Goal: Find specific page/section: Find specific page/section

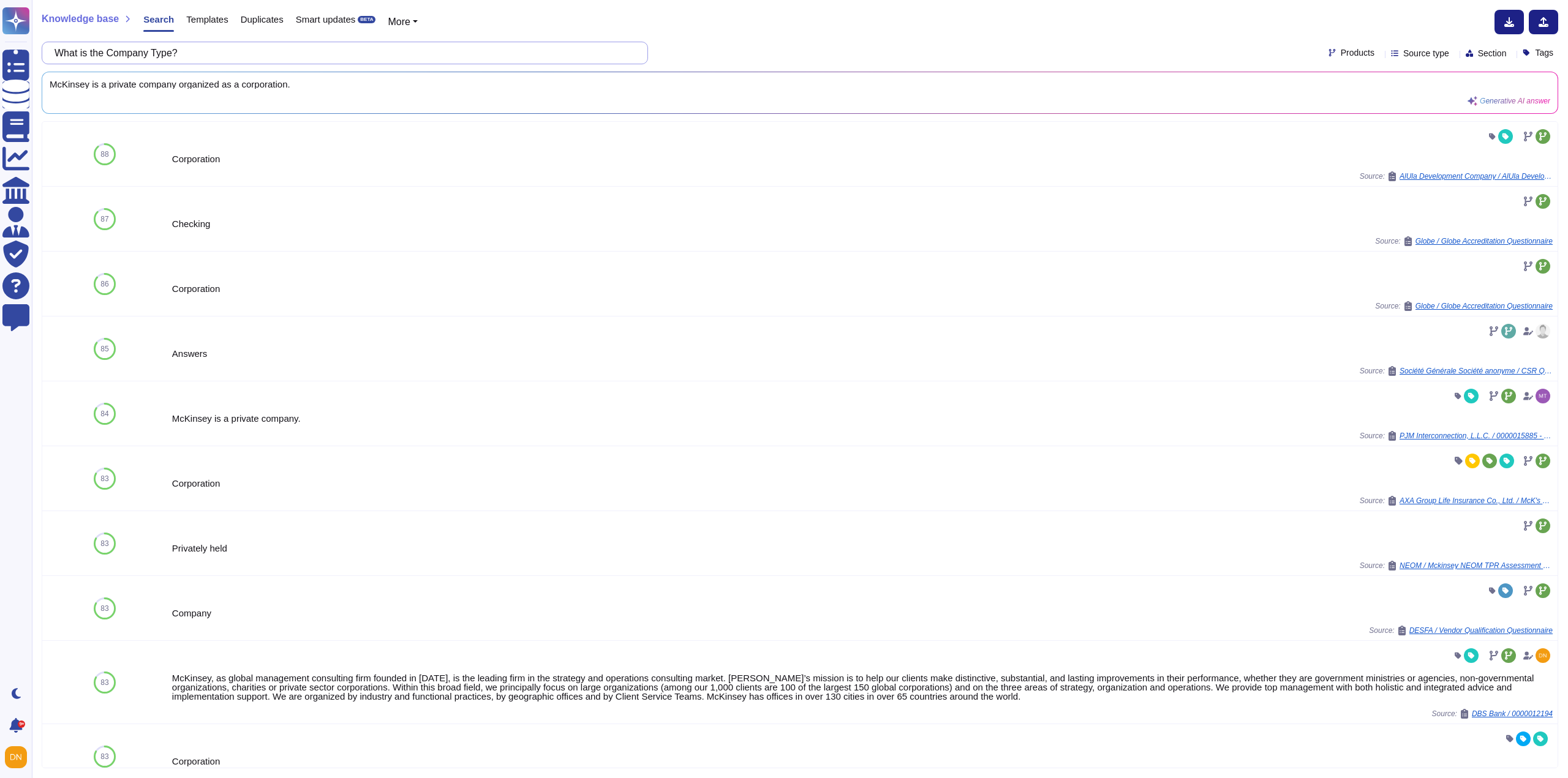
drag, startPoint x: 280, startPoint y: 52, endPoint x: -94, endPoint y: 183, distance: 396.3
click at [0, 183] on html "Questionnaires Knowledge Base Documents Analytics CAIQ / SIG Admin Trust Center…" at bounding box center [784, 389] width 1568 height 778
paste input "Do you use Labor Recruiters or Agents,"
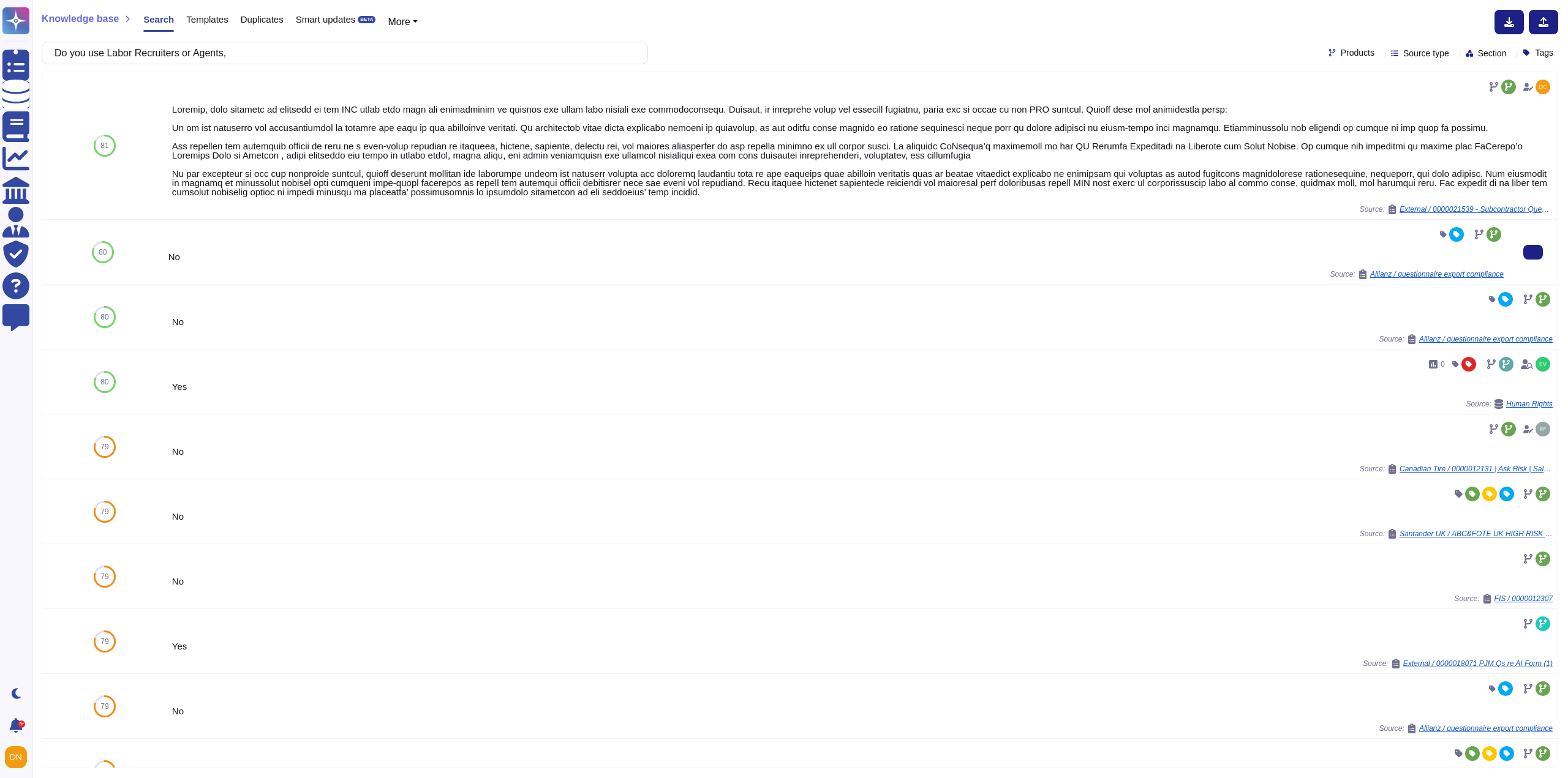
type input "Do you use Labor Recruiters or Agents,"
click at [1488, 278] on div "Allianz / questionnaire export compliance" at bounding box center [1431, 274] width 146 height 10
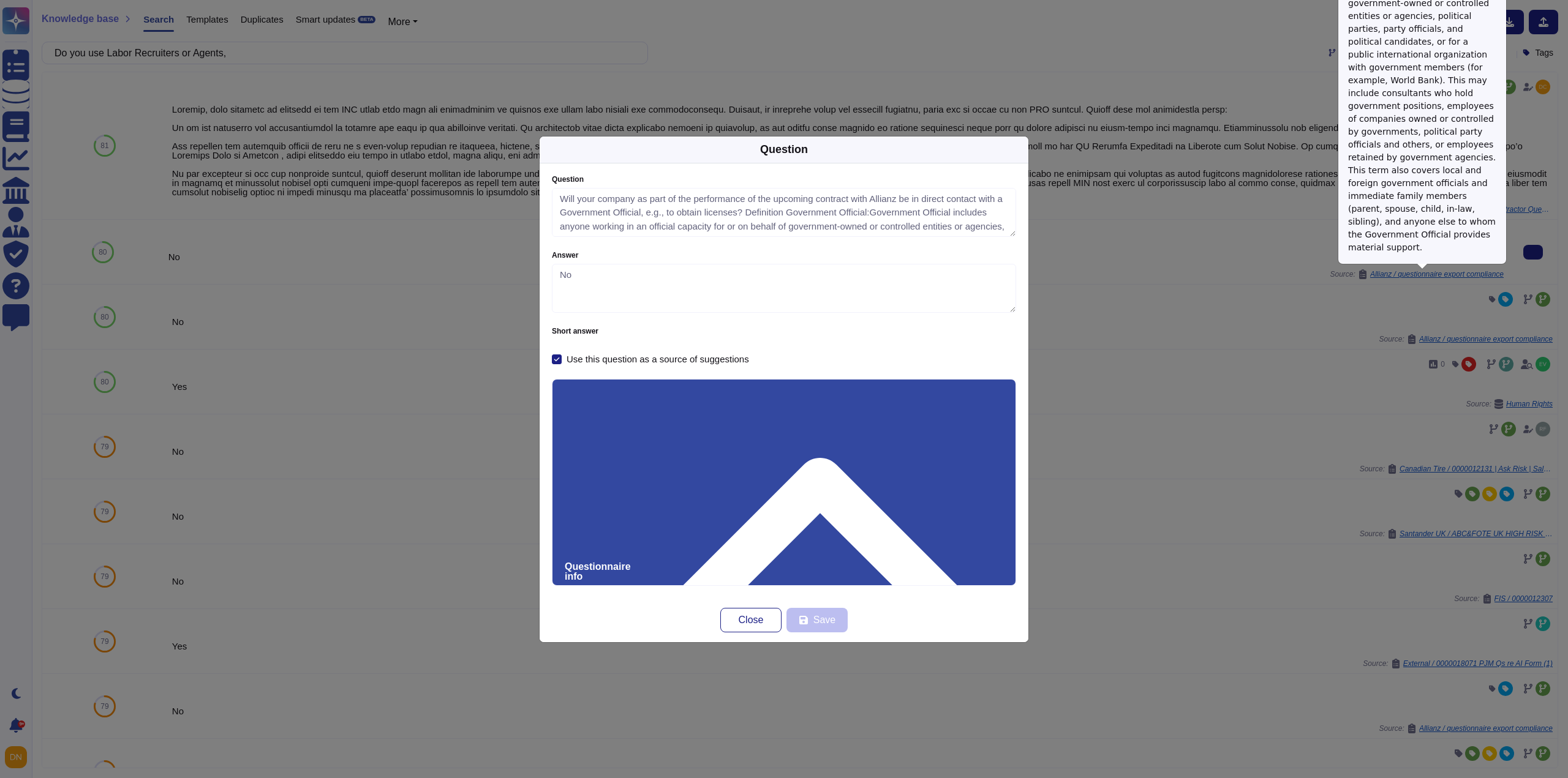
type textarea "Will your company as part of the performance of the upcoming contract with Alli…"
type textarea "No"
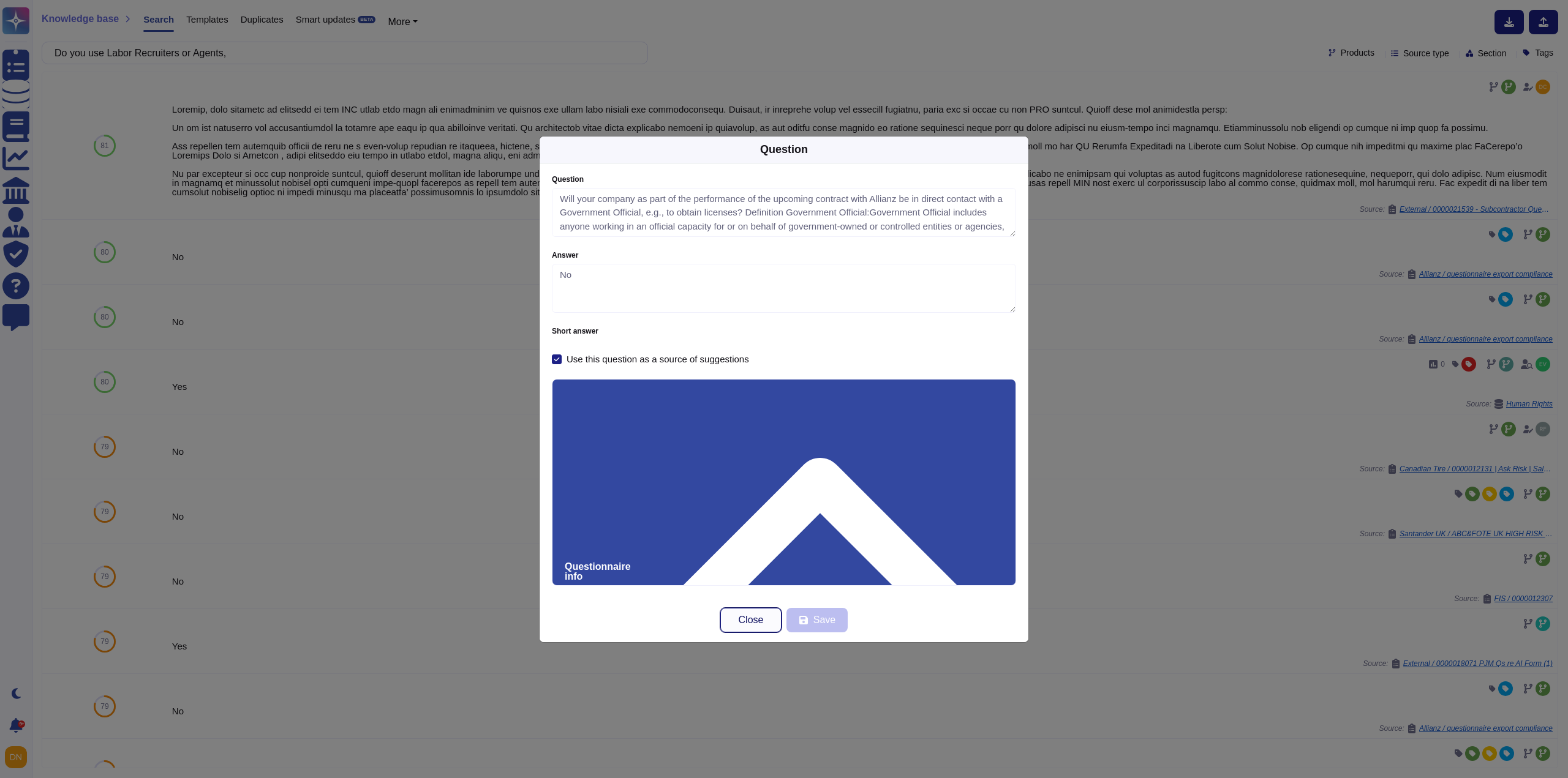
click at [751, 622] on span "Close" at bounding box center [751, 620] width 25 height 10
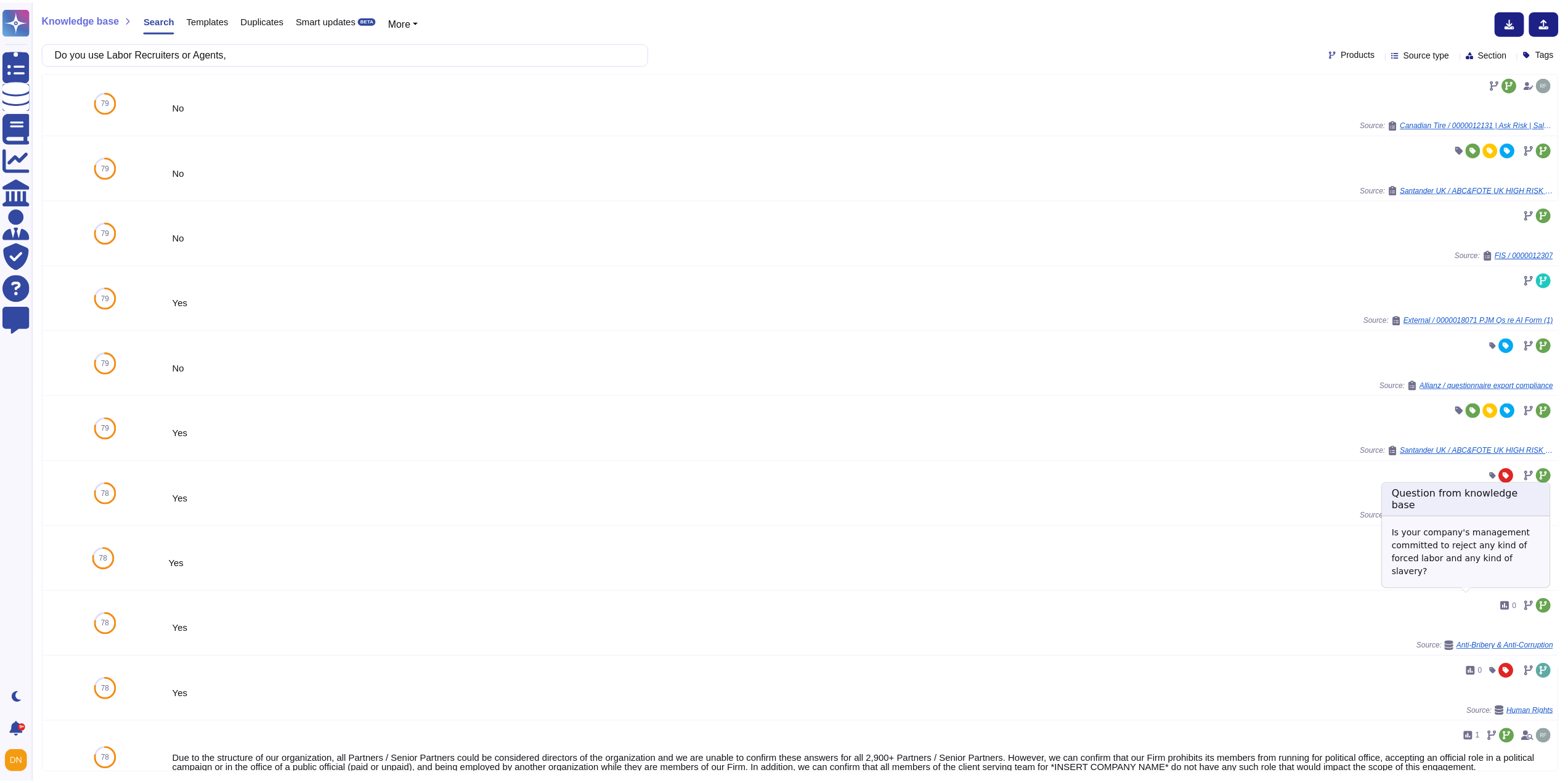
scroll to position [372, 0]
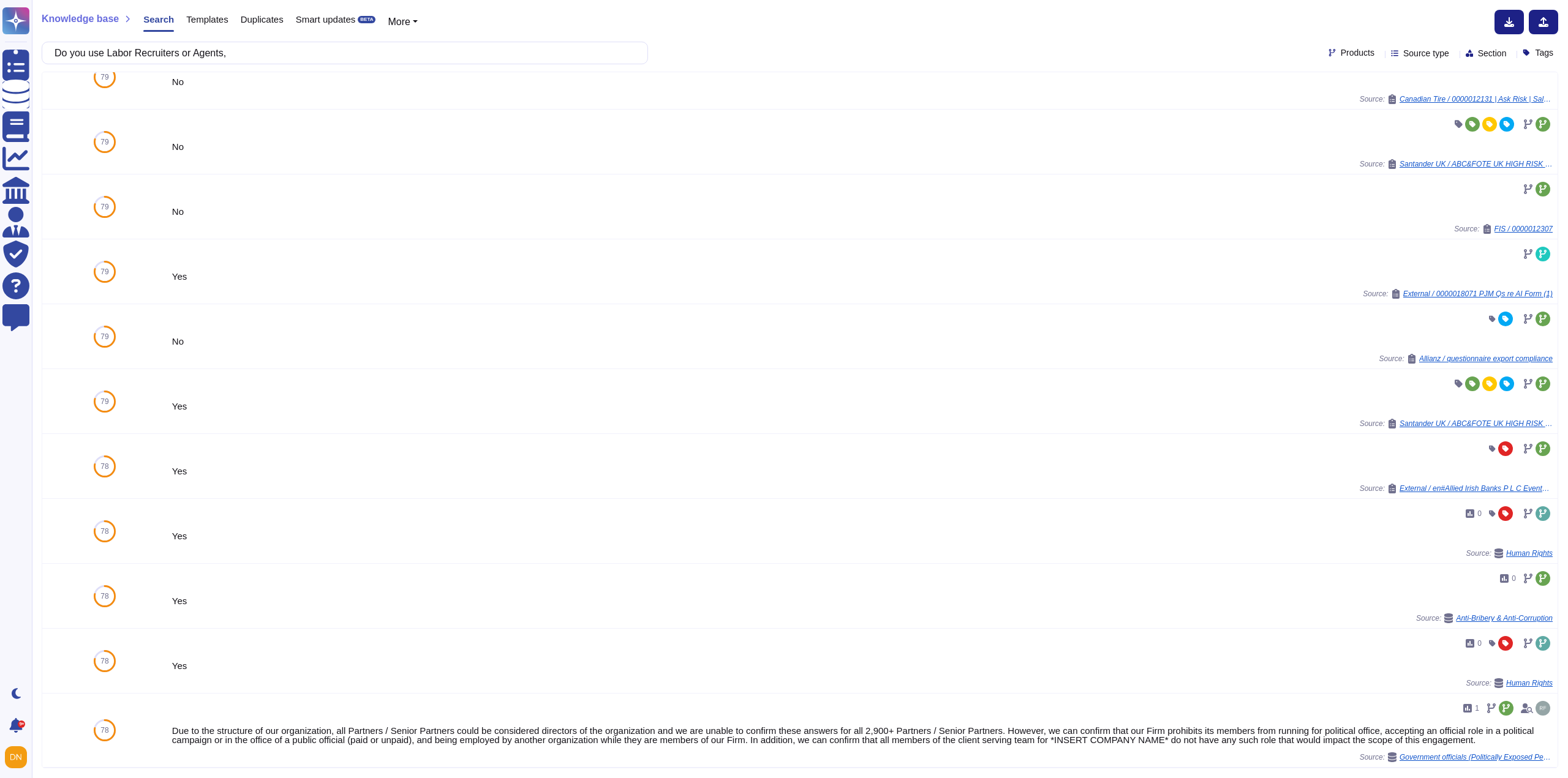
click at [186, 18] on span "Templates" at bounding box center [206, 19] width 41 height 9
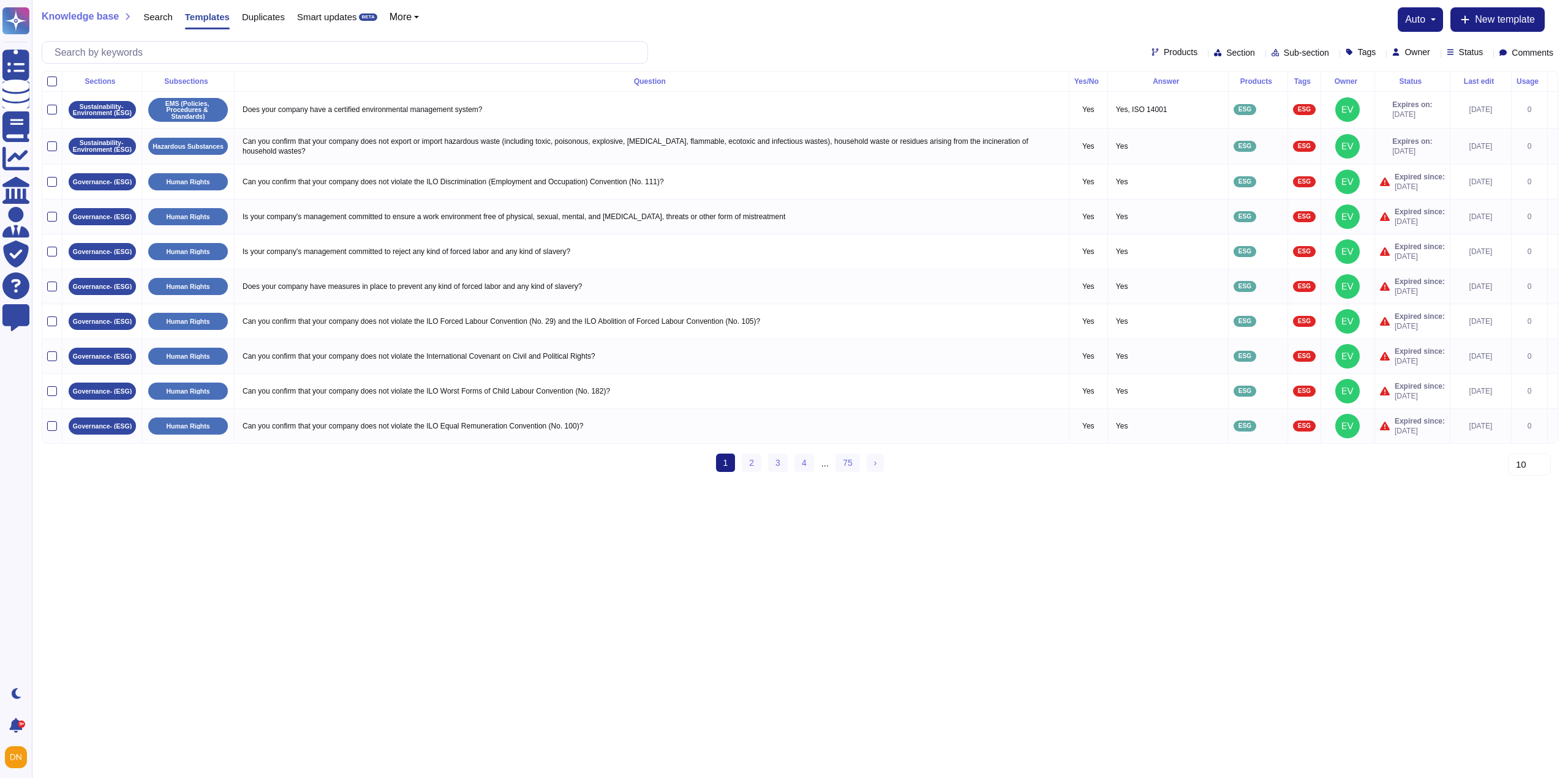
click at [1215, 52] on div "Section" at bounding box center [1237, 53] width 46 height 9
type input "sup"
click at [1230, 118] on div "Suppliers" at bounding box center [1251, 111] width 142 height 28
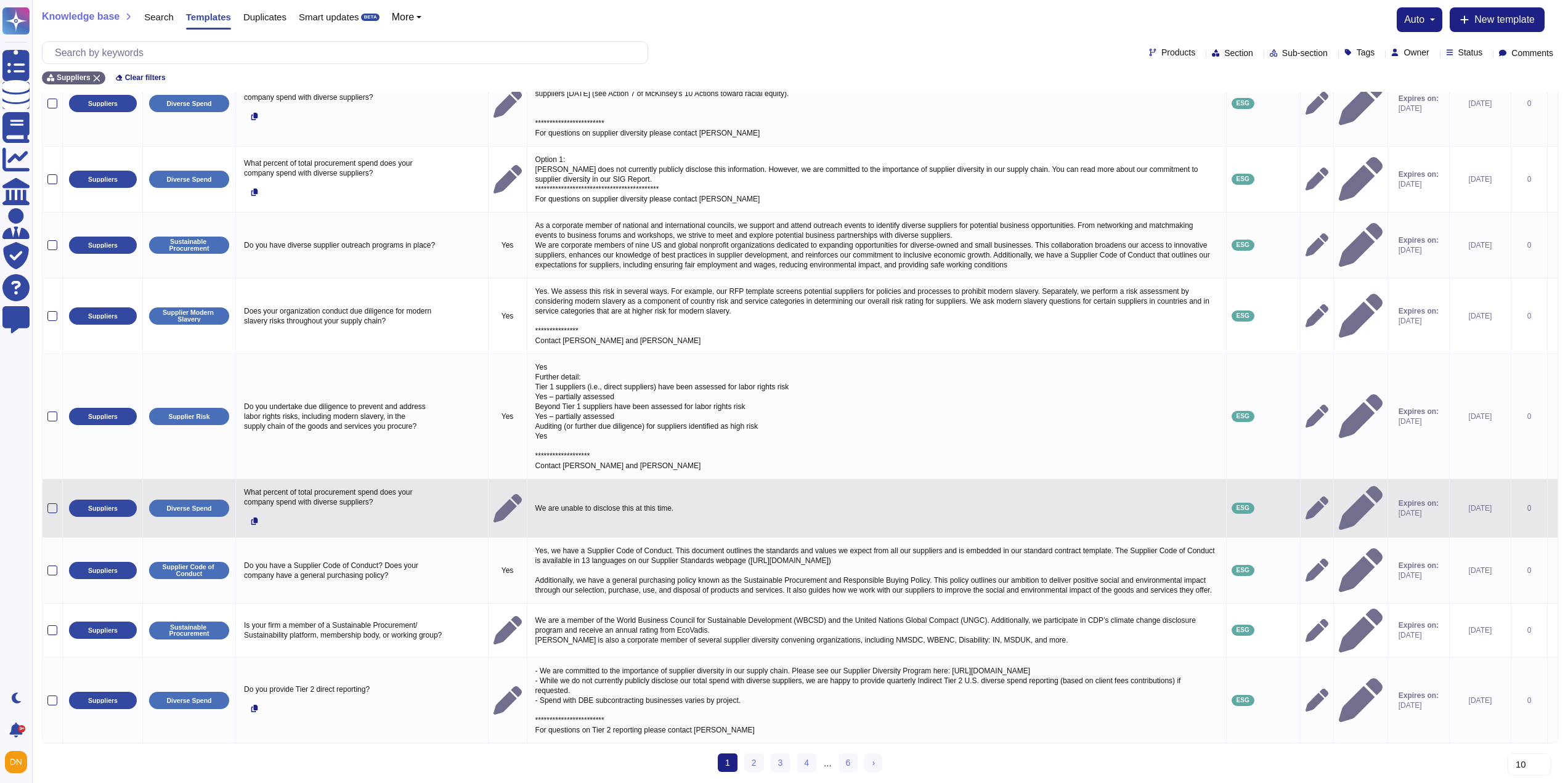
scroll to position [316, 0]
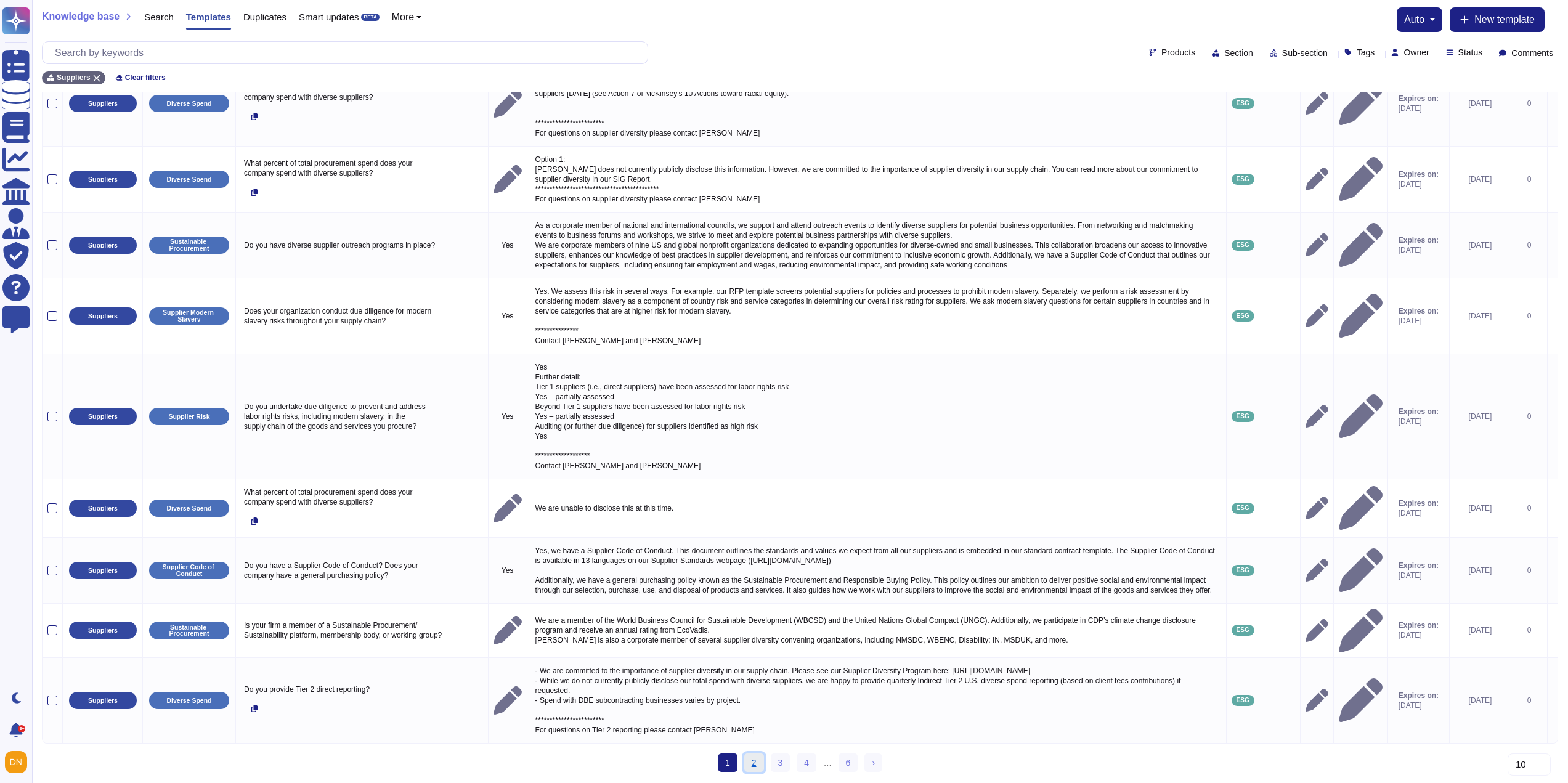
click at [754, 767] on link "2" at bounding box center [754, 763] width 20 height 19
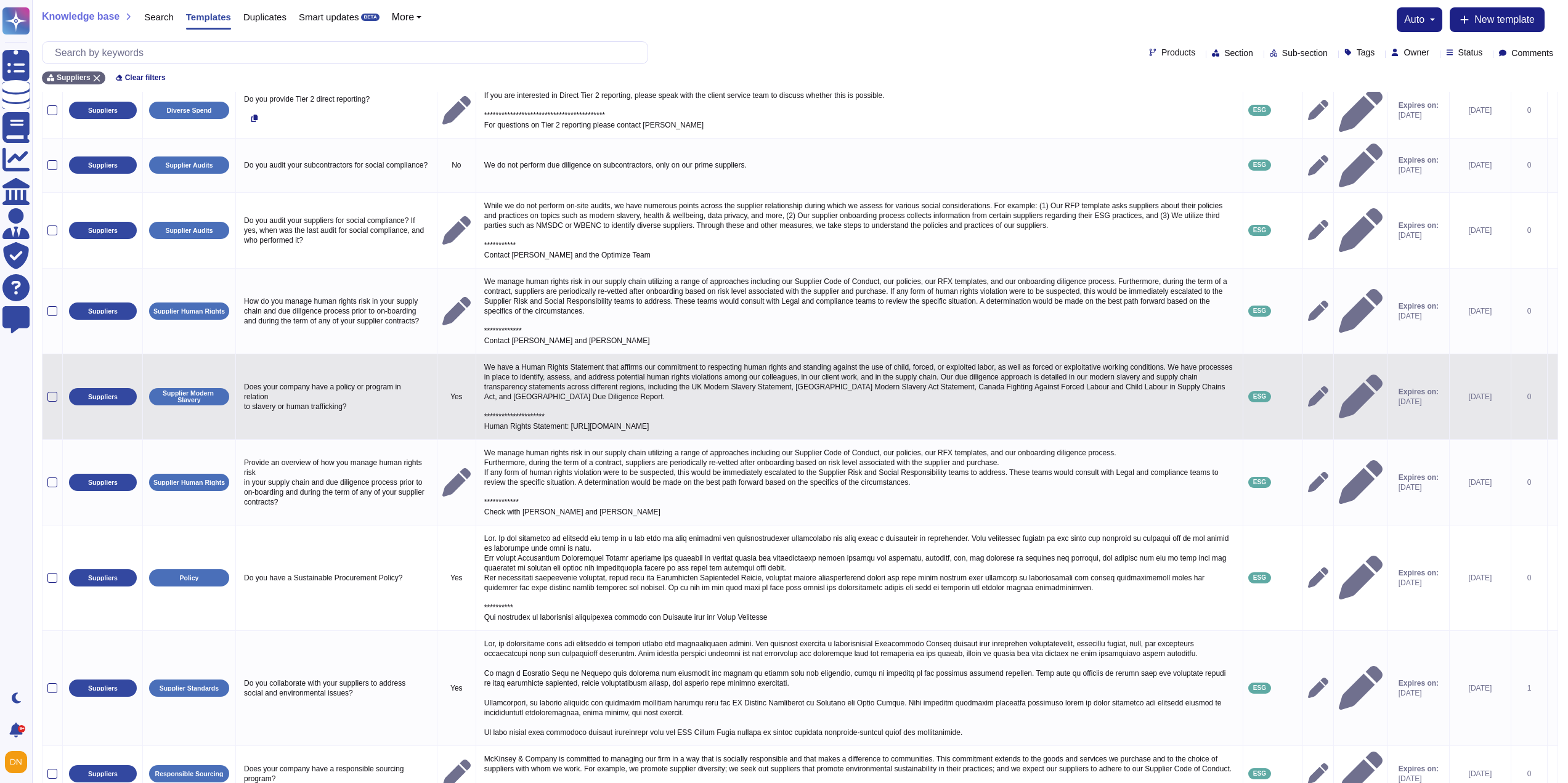
scroll to position [0, 0]
